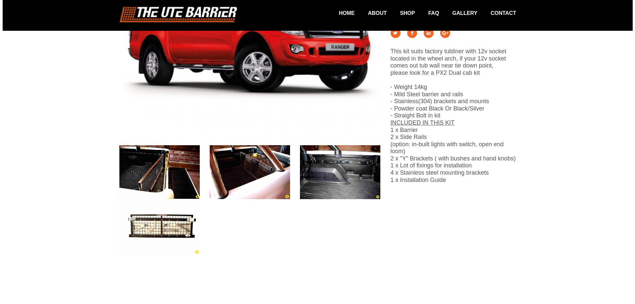
scroll to position [232, 0]
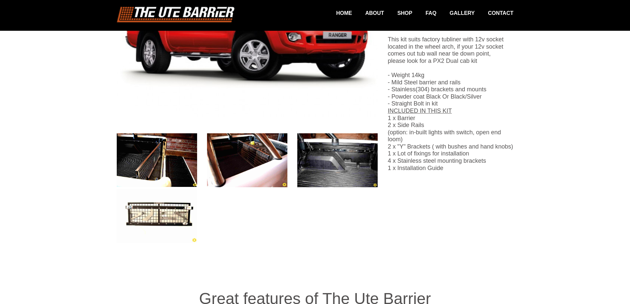
click at [339, 163] on img at bounding box center [337, 160] width 80 height 54
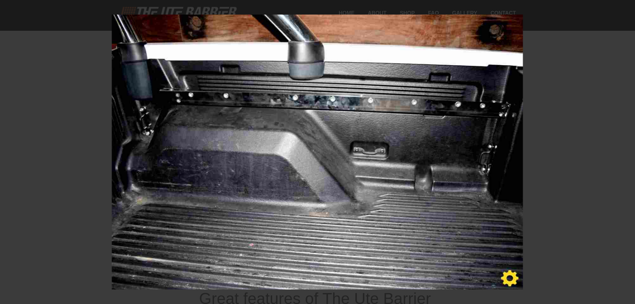
click at [628, 7] on div "3 / 4" at bounding box center [317, 152] width 635 height 304
